Goal: Information Seeking & Learning: Learn about a topic

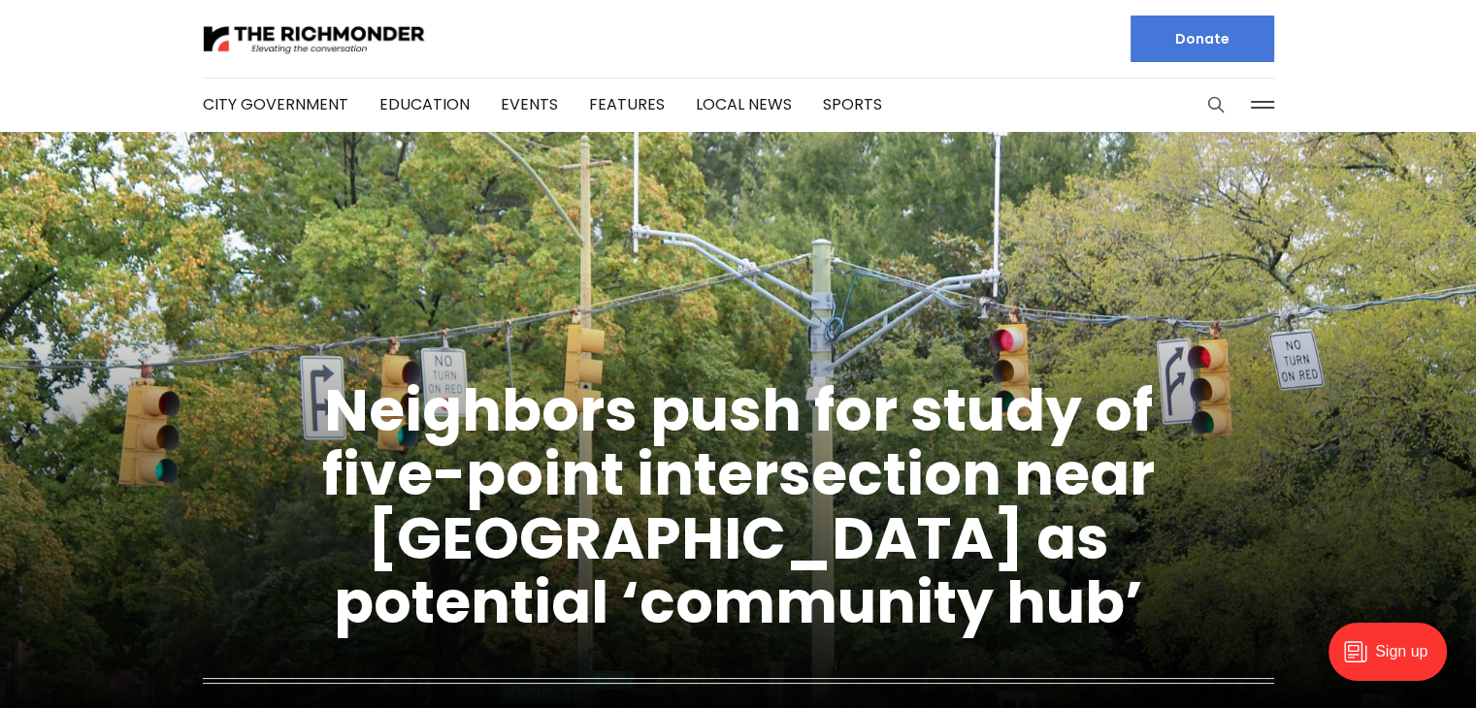
click at [1216, 101] on icon "Search this site" at bounding box center [1215, 104] width 19 height 19
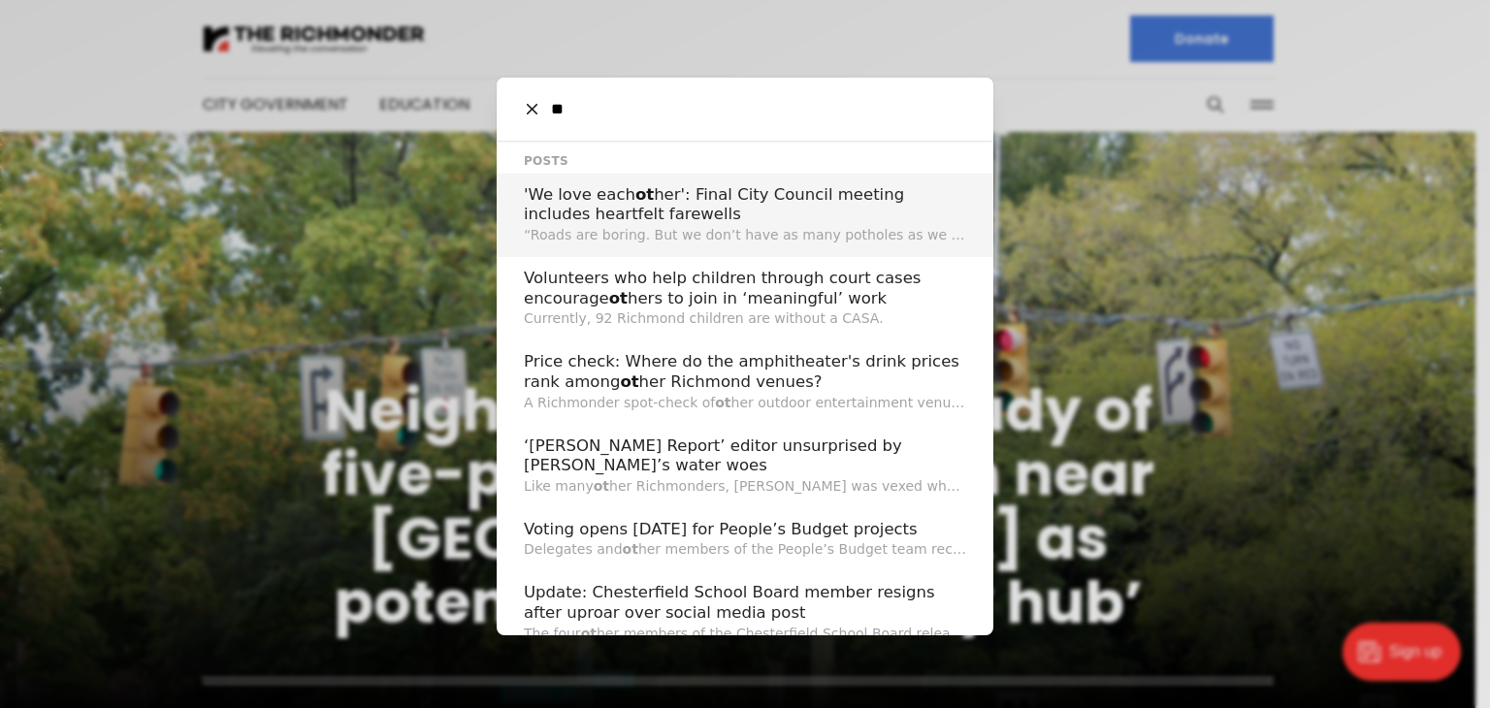
type input "*"
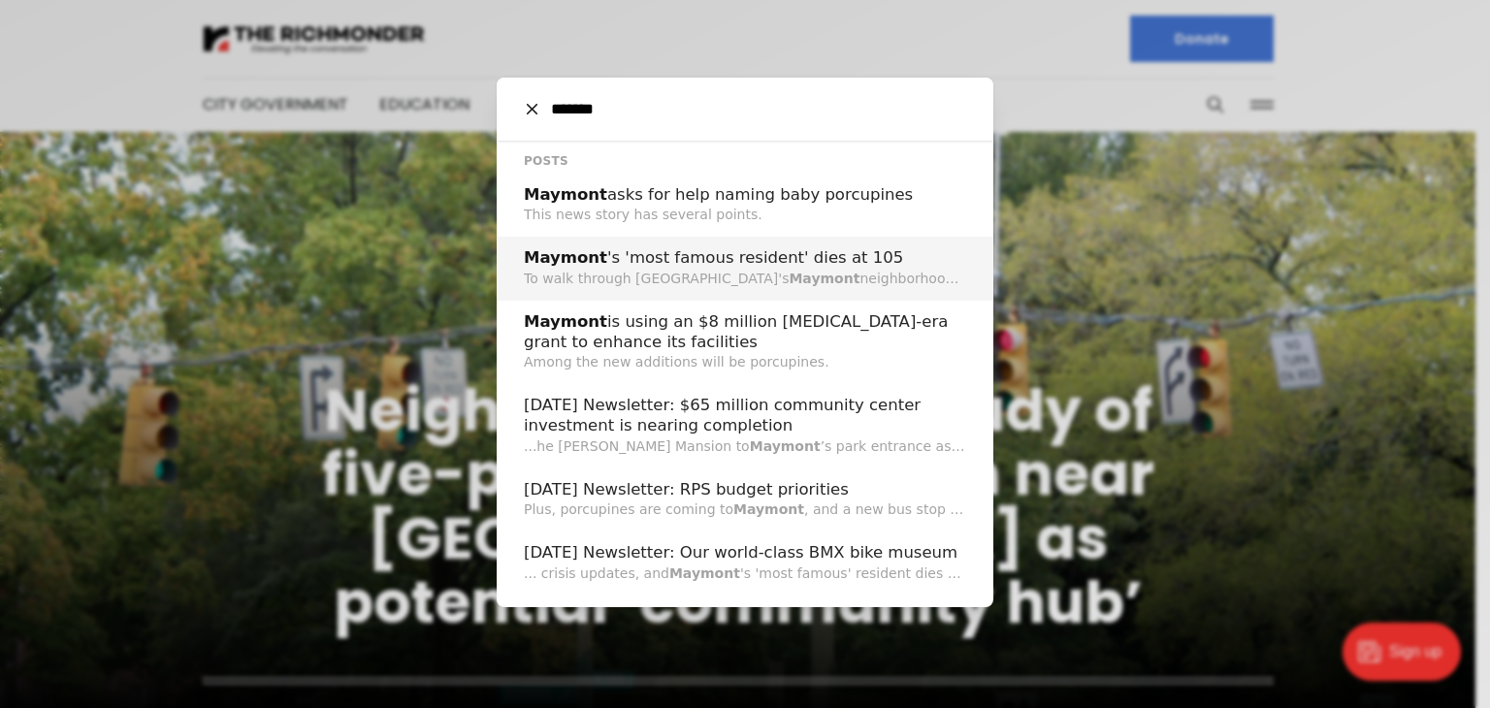
type input "*******"
click at [893, 270] on p "To walk through Richmond's Maymont neighborhood is to experience the work of it…" at bounding box center [745, 279] width 442 height 20
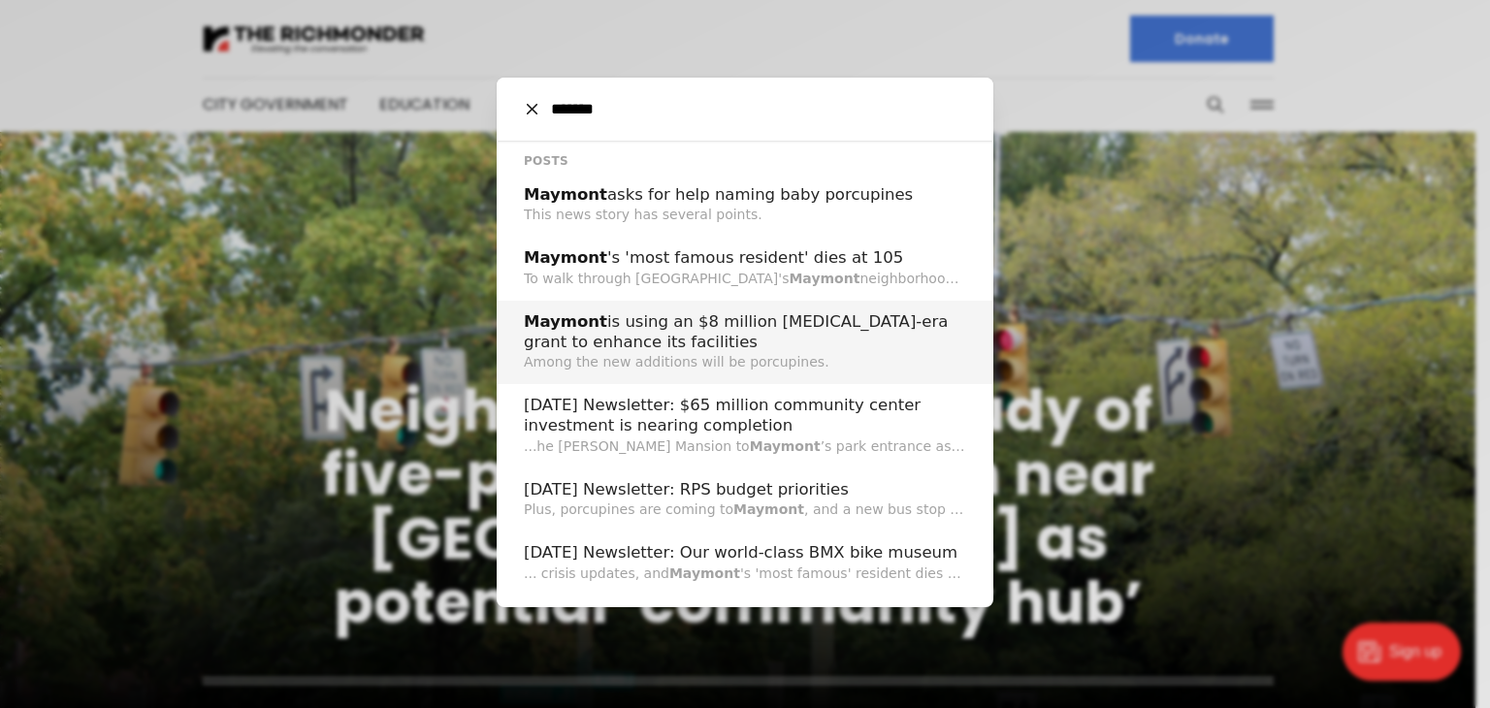
click at [918, 362] on p "Among the new additions will be porcupines." at bounding box center [745, 362] width 442 height 20
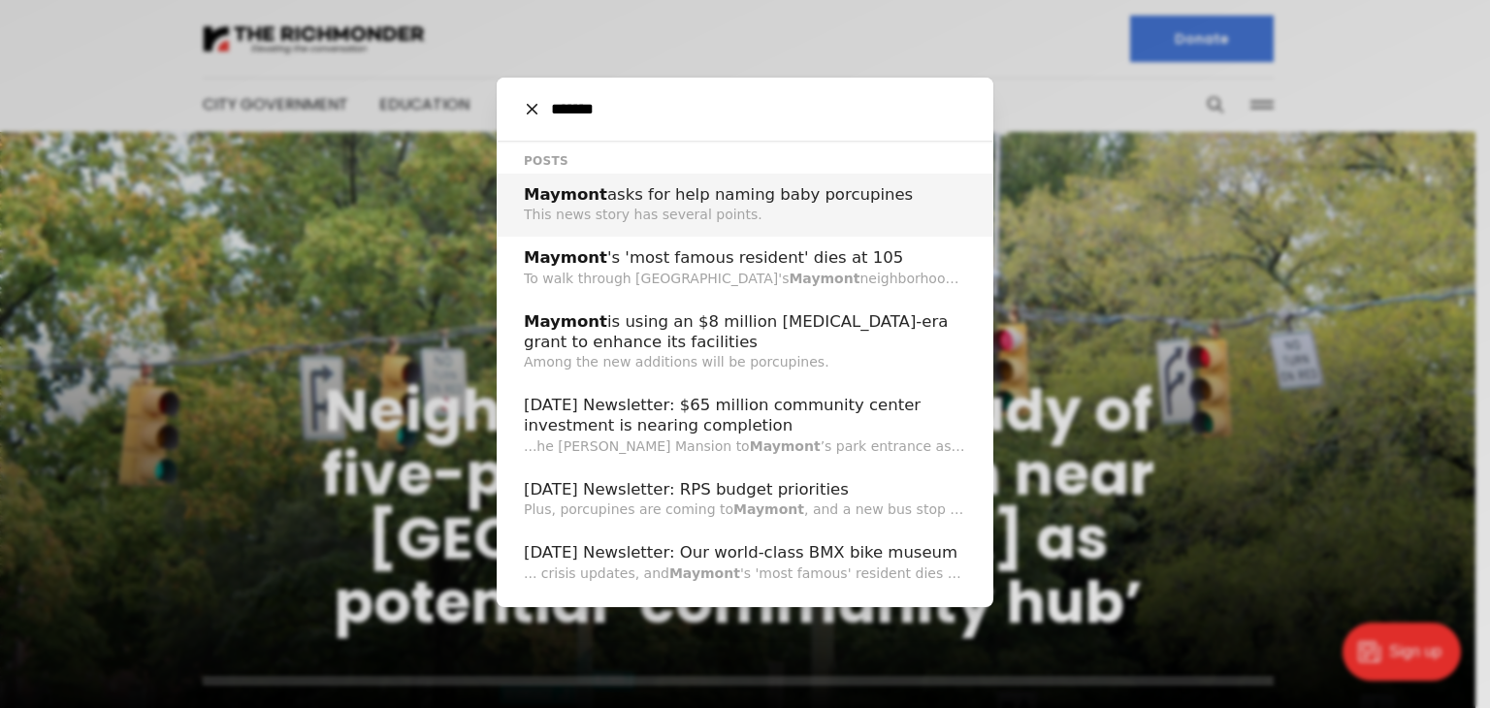
click at [901, 212] on p "This news story has several points." at bounding box center [745, 215] width 442 height 20
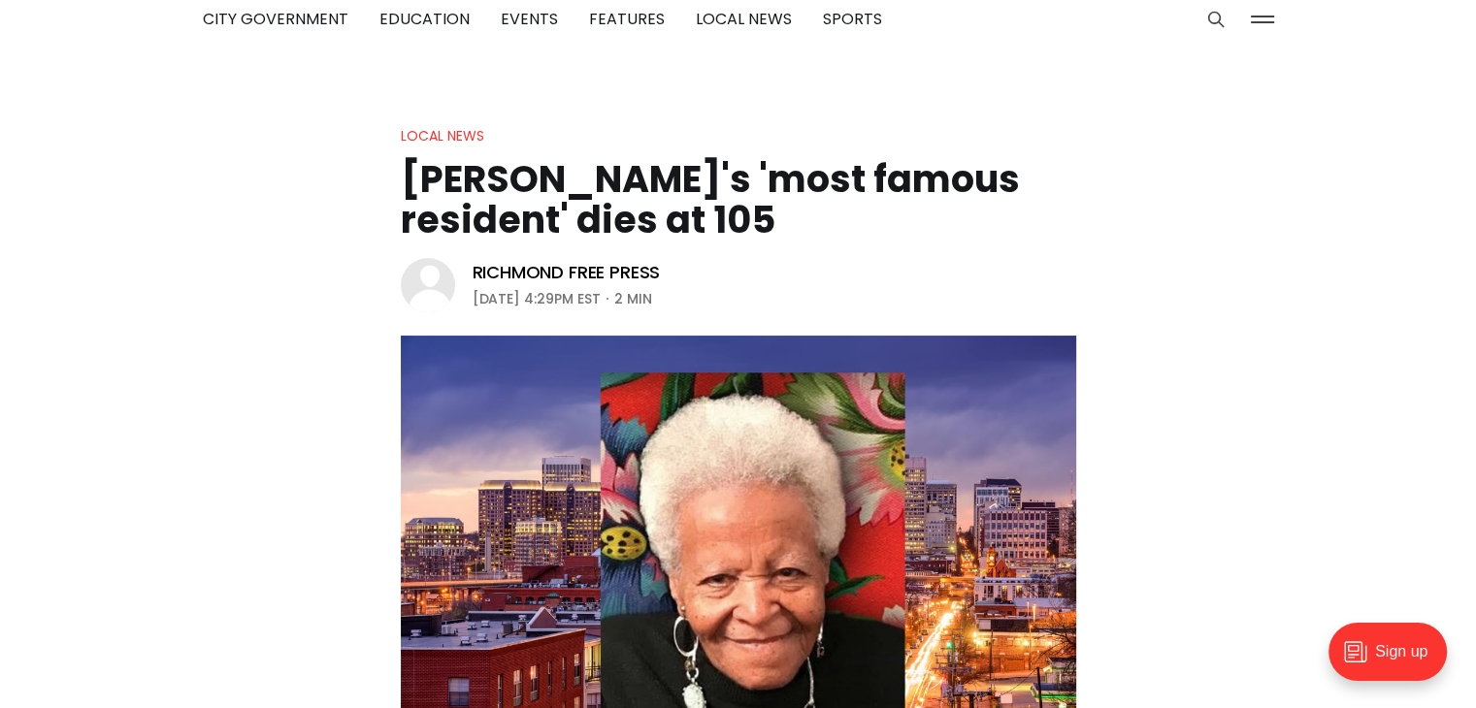
scroll to position [70, 0]
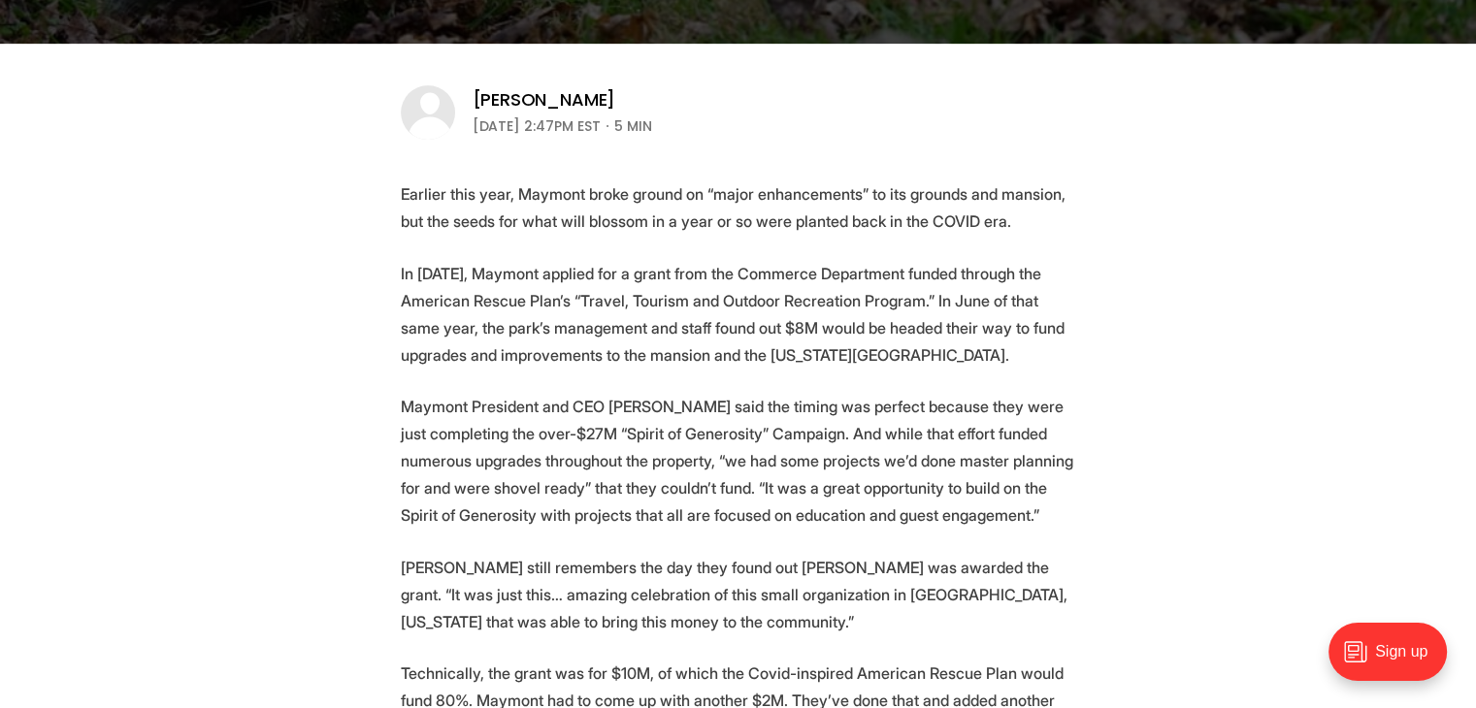
scroll to position [605, 0]
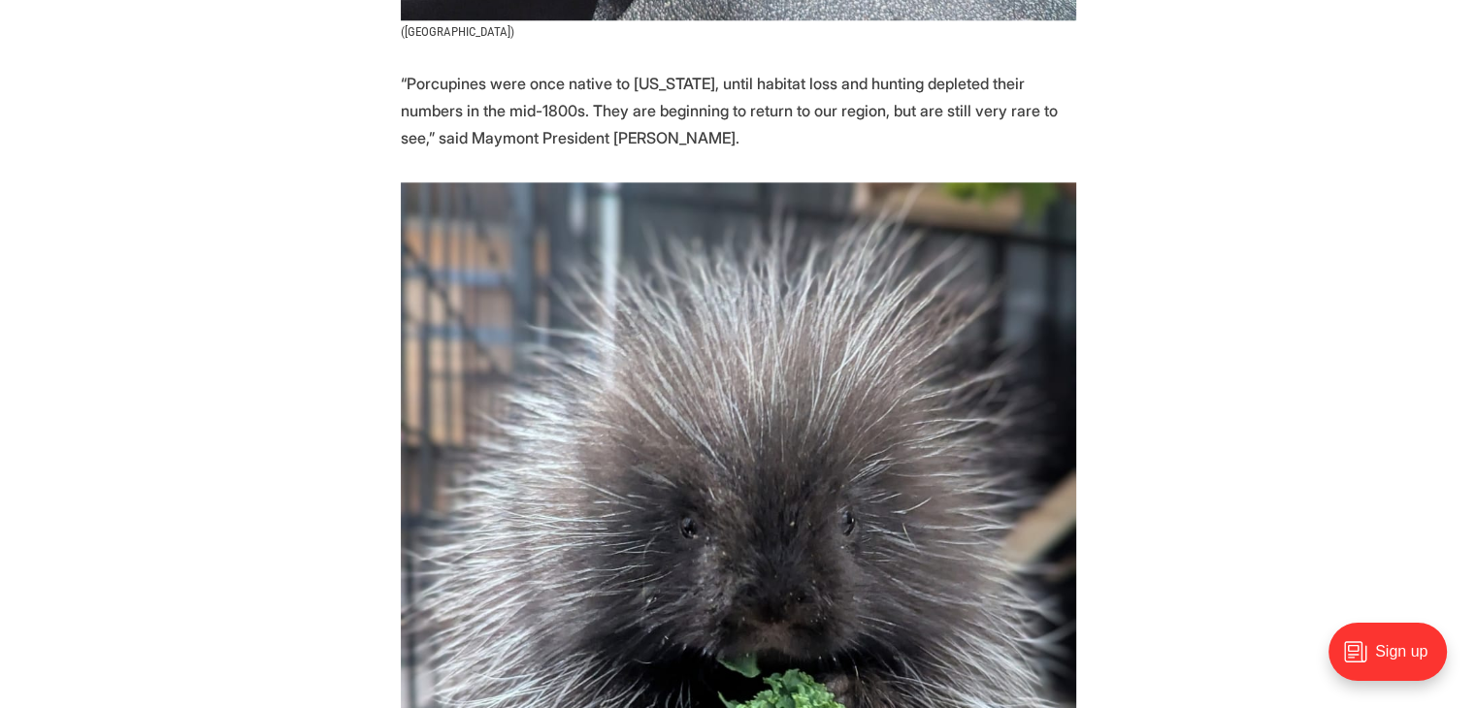
scroll to position [1823, 0]
